Goal: Task Accomplishment & Management: Manage account settings

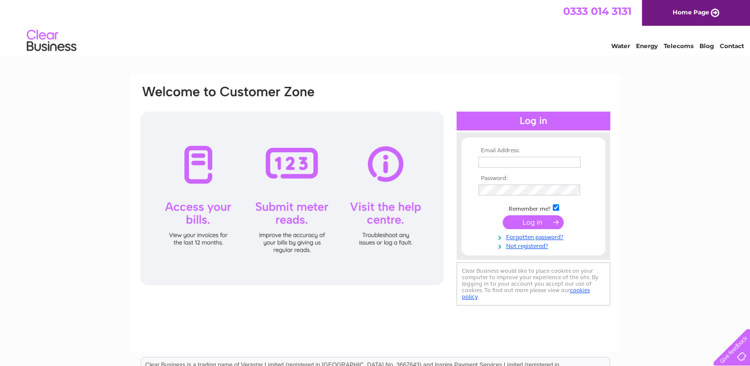
type input "info@receptionedinburgh.co.uk"
click at [528, 218] on input "submit" at bounding box center [533, 222] width 61 height 14
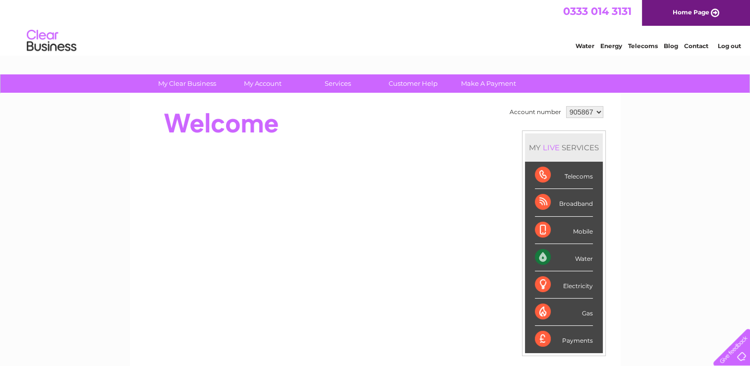
scroll to position [165, 0]
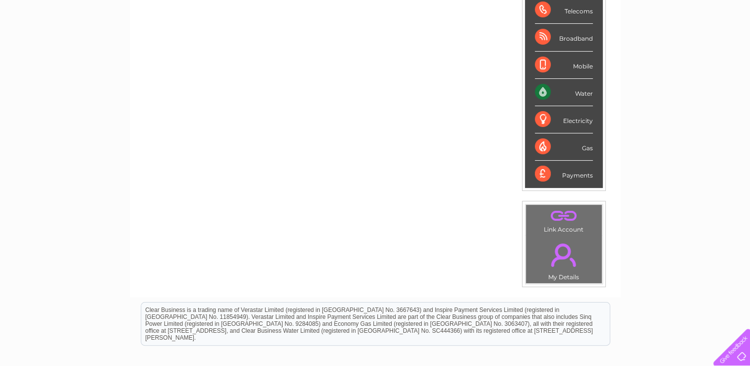
click at [579, 96] on div "Water" at bounding box center [564, 92] width 58 height 27
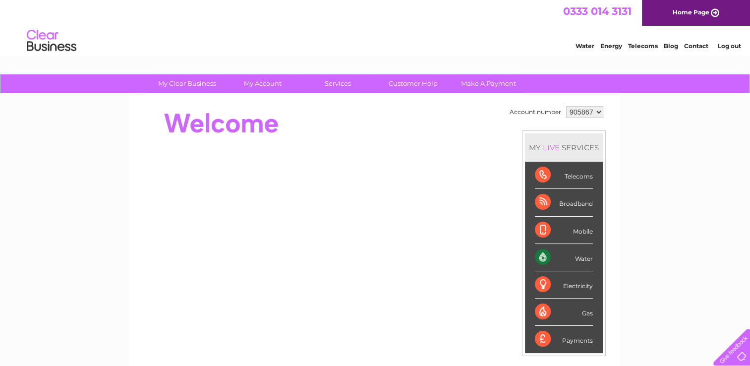
click at [580, 45] on link "Water" at bounding box center [585, 45] width 19 height 7
